Goal: Task Accomplishment & Management: Manage account settings

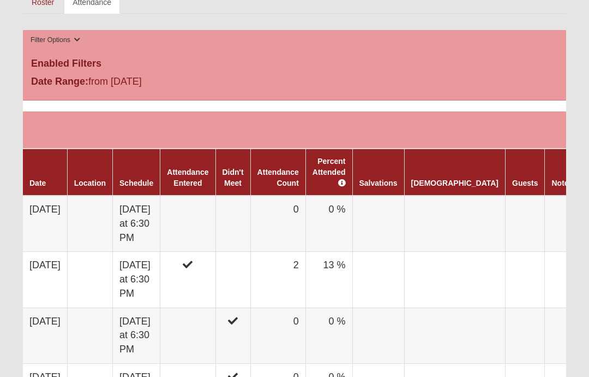
scroll to position [534, 0]
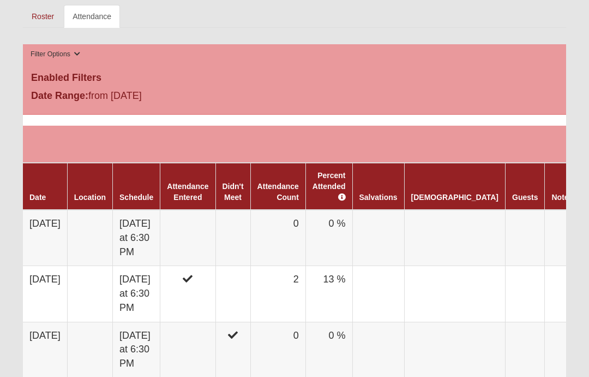
click at [202, 232] on td at bounding box center [187, 238] width 55 height 56
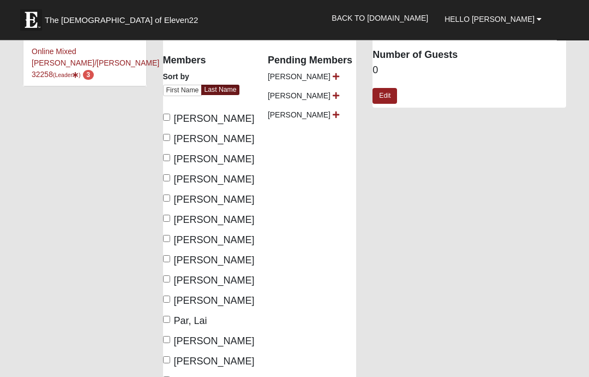
scroll to position [73, 0]
click at [170, 218] on input "Chasten, Tonya" at bounding box center [166, 217] width 7 height 7
checkbox input "true"
click at [168, 241] on input "Forbes, Jacob" at bounding box center [166, 238] width 7 height 7
checkbox input "true"
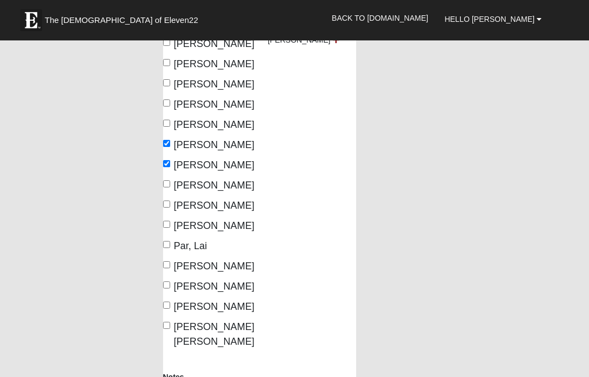
scroll to position [131, 0]
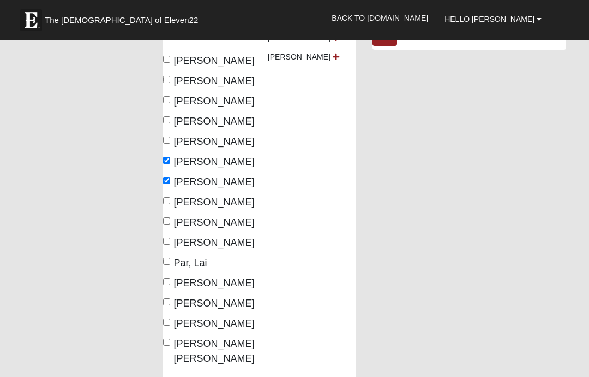
click at [166, 301] on input "Rojas, Nestor" at bounding box center [166, 301] width 7 height 7
checkbox input "true"
click at [168, 283] on input "Rojas, Kyleah" at bounding box center [166, 281] width 7 height 7
checkbox input "true"
click at [166, 237] on input "Krause, David" at bounding box center [166, 240] width 7 height 7
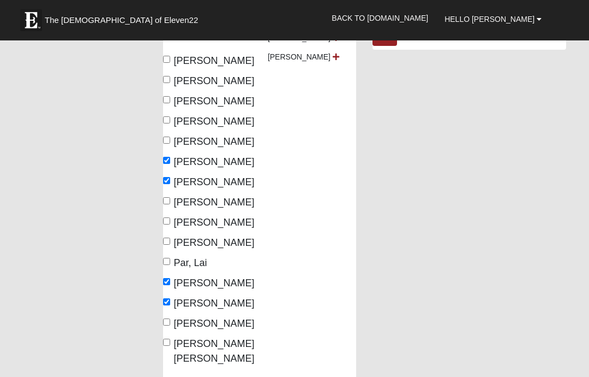
checkbox input "true"
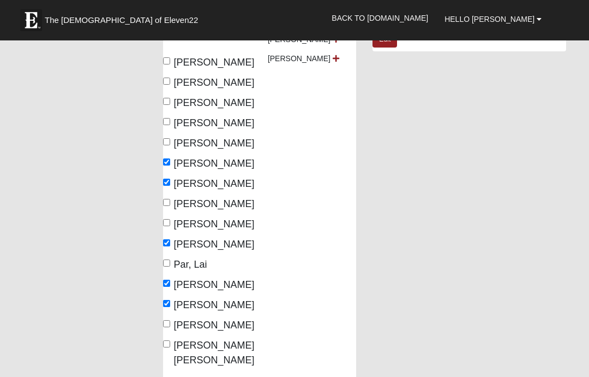
scroll to position [130, 0]
click at [169, 159] on input "Chasten, Tonya" at bounding box center [166, 161] width 7 height 7
checkbox input "false"
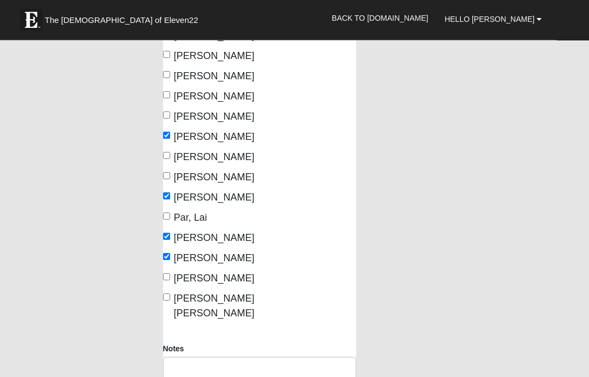
scroll to position [176, 0]
click at [218, 366] on textarea "Notes" at bounding box center [260, 376] width 194 height 40
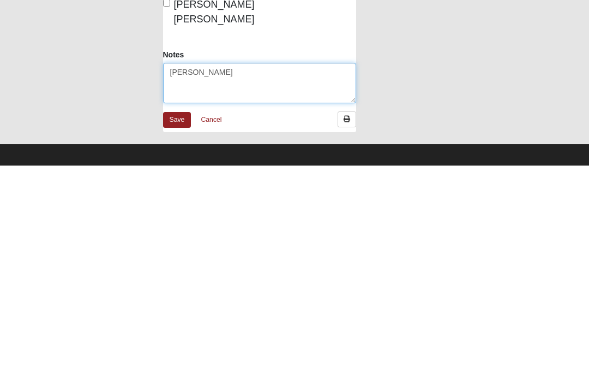
type textarea "Jeremy Adams"
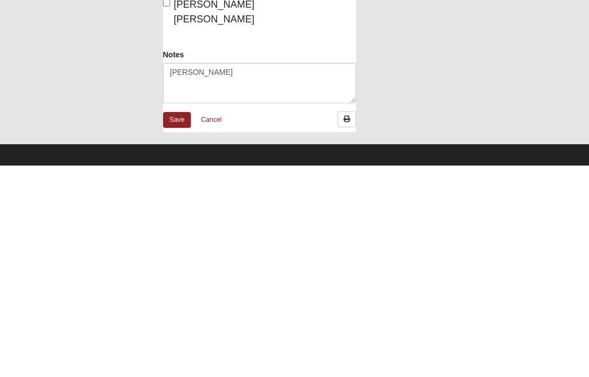
click at [180, 323] on link "Save" at bounding box center [177, 331] width 28 height 16
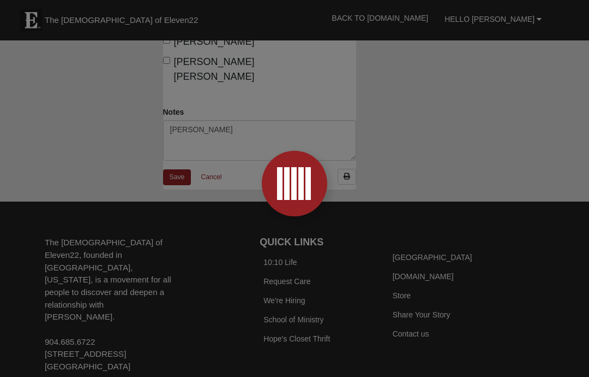
scroll to position [456, 0]
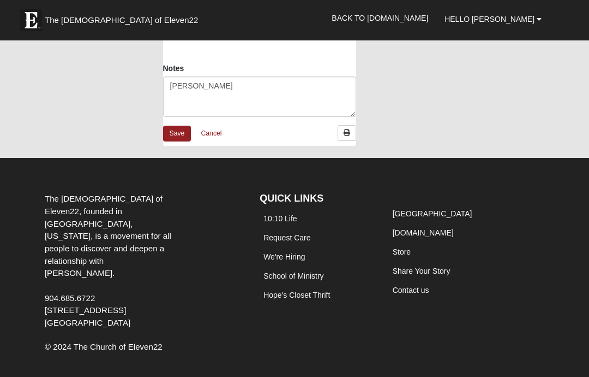
click at [178, 132] on link "Save" at bounding box center [177, 134] width 28 height 16
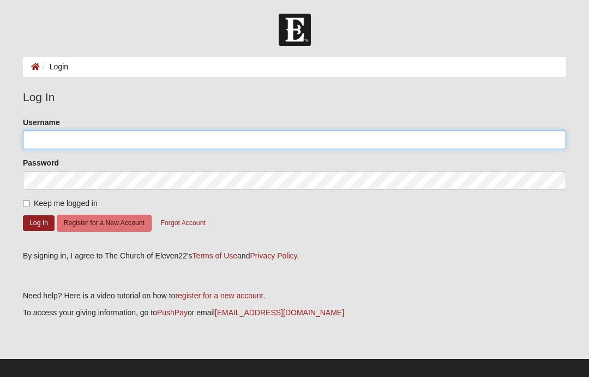
click at [147, 139] on input "Username" at bounding box center [295, 139] width 544 height 19
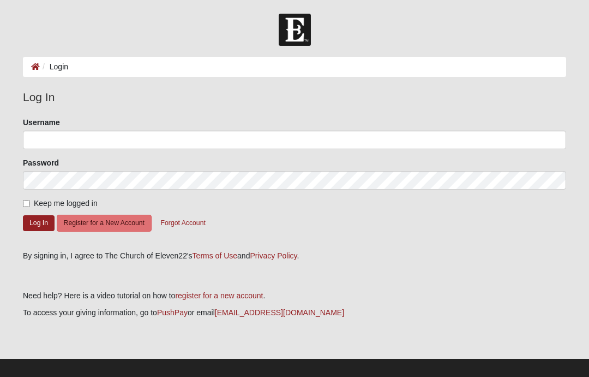
scroll to position [9, 0]
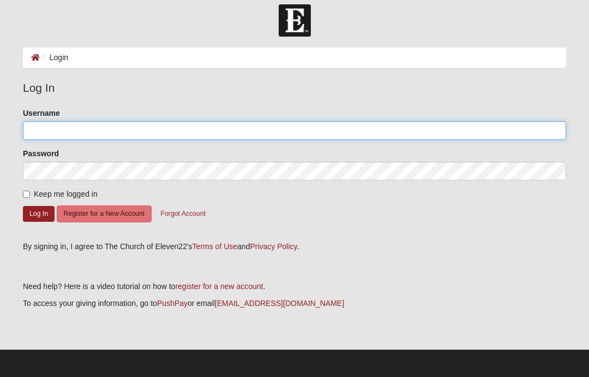
type input "[EMAIL_ADDRESS][DOMAIN_NAME]"
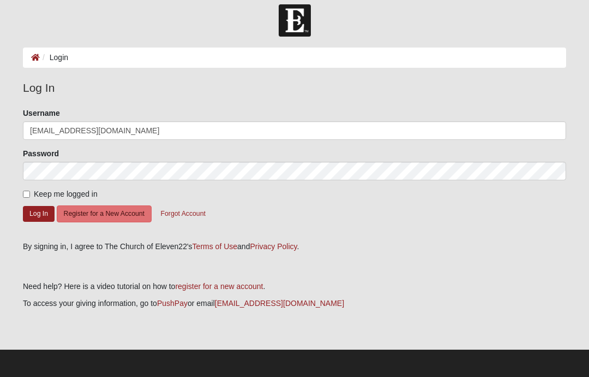
click at [24, 210] on button "Log In" at bounding box center [39, 214] width 32 height 16
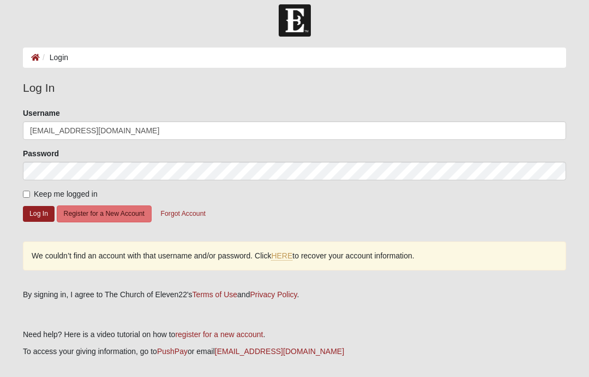
click at [34, 190] on span "Keep me logged in" at bounding box center [66, 193] width 64 height 9
click at [30, 190] on input "Keep me logged in" at bounding box center [26, 193] width 7 height 7
checkbox input "true"
click at [41, 210] on button "Log In" at bounding box center [39, 214] width 32 height 16
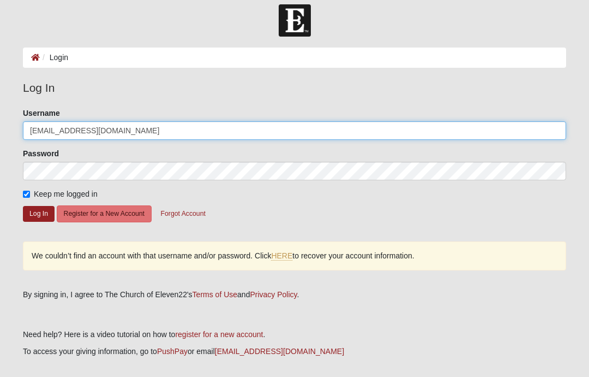
click at [170, 132] on input "[EMAIL_ADDRESS][DOMAIN_NAME]" at bounding box center [295, 130] width 544 height 19
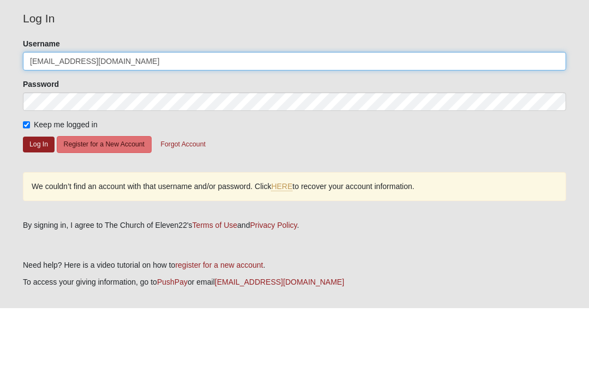
type input "Safetymedic"
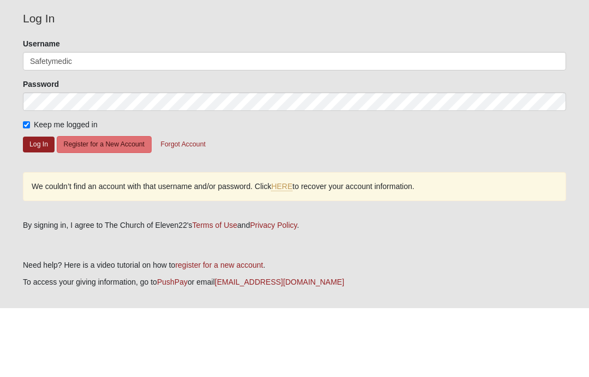
scroll to position [57, 0]
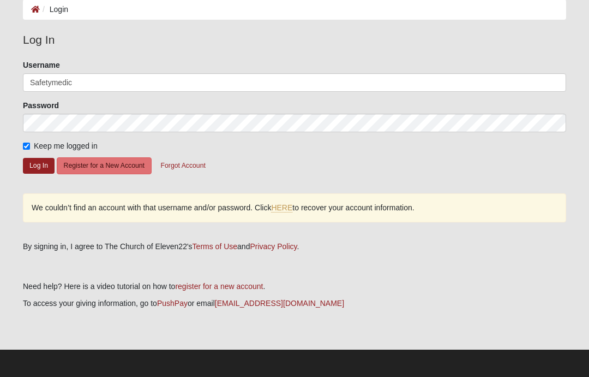
click at [35, 169] on button "Log In" at bounding box center [39, 166] width 32 height 16
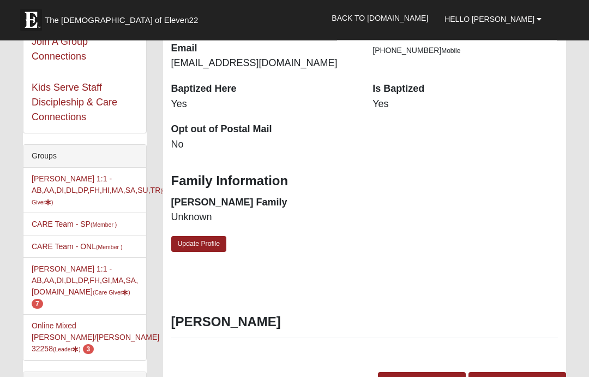
scroll to position [154, 0]
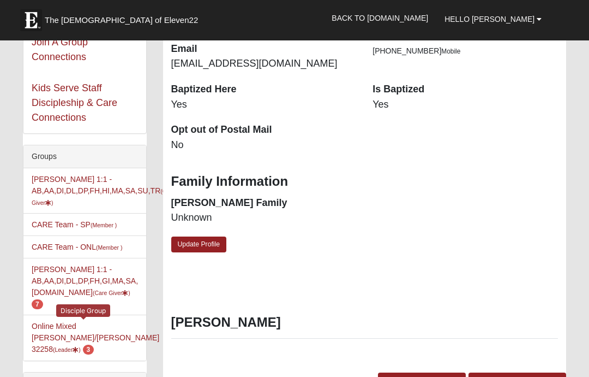
click at [68, 321] on link "Online Mixed Krause/Chasten 32258 (Leader ) 3" at bounding box center [96, 337] width 128 height 32
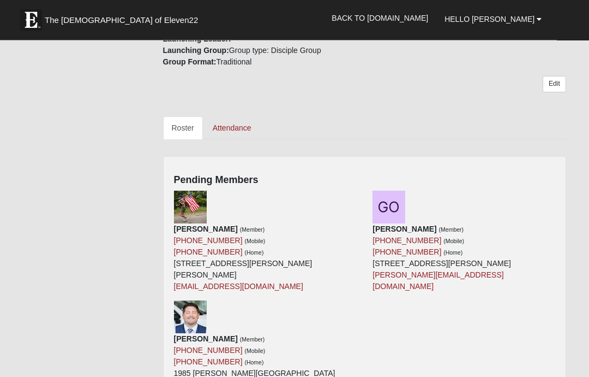
scroll to position [458, 0]
click at [359, 301] on icon at bounding box center [361, 305] width 8 height 8
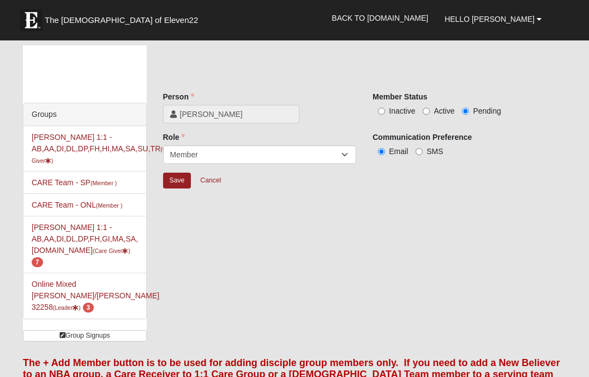
click at [427, 114] on input "Active" at bounding box center [426, 111] width 7 height 7
radio input "true"
click at [179, 179] on input "Save" at bounding box center [177, 180] width 28 height 16
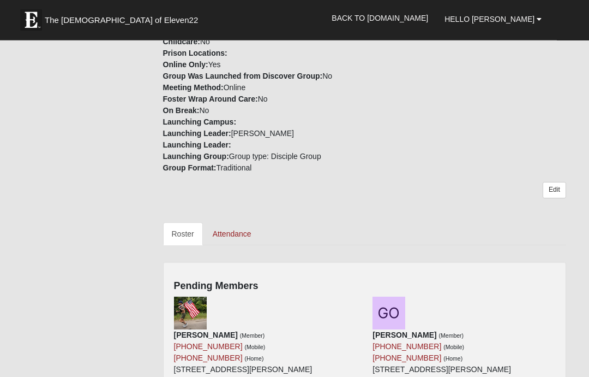
scroll to position [351, 0]
click at [358, 298] on icon at bounding box center [361, 302] width 8 height 8
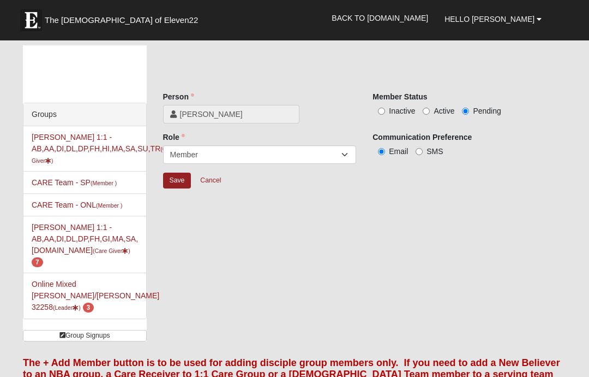
click at [430, 111] on input "Active" at bounding box center [426, 111] width 7 height 7
radio input "true"
click at [176, 181] on input "Save" at bounding box center [177, 180] width 28 height 16
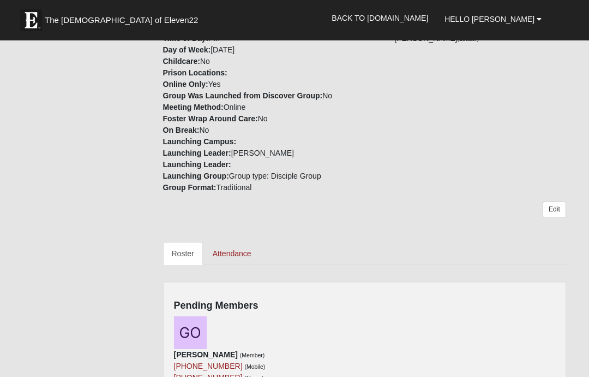
scroll to position [332, 0]
click at [362, 317] on icon at bounding box center [361, 321] width 8 height 8
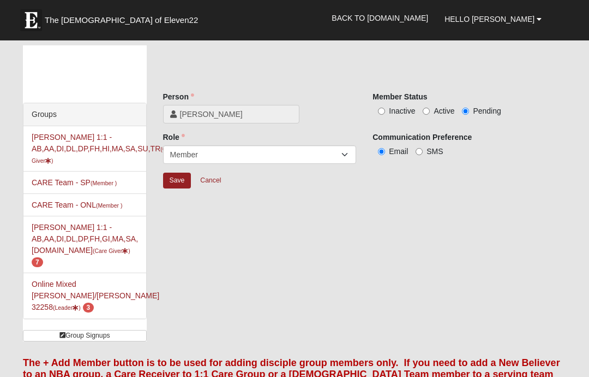
click at [423, 115] on input "Active" at bounding box center [426, 111] width 7 height 7
radio input "true"
click at [180, 181] on input "Save" at bounding box center [177, 180] width 28 height 16
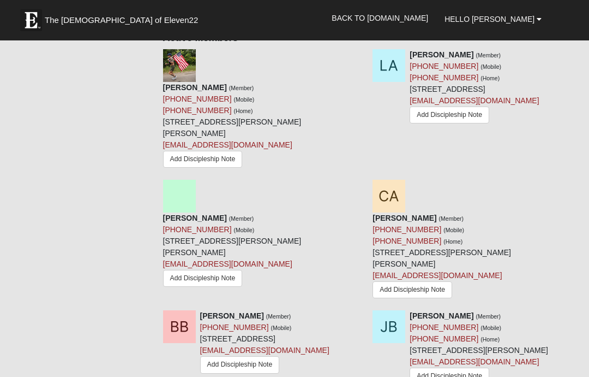
scroll to position [577, 0]
